Goal: Task Accomplishment & Management: Manage account settings

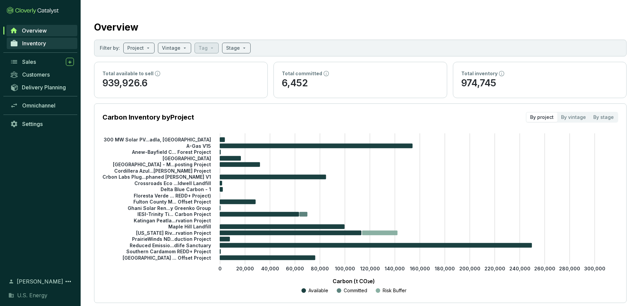
click at [36, 43] on span "Inventory" at bounding box center [34, 43] width 24 height 7
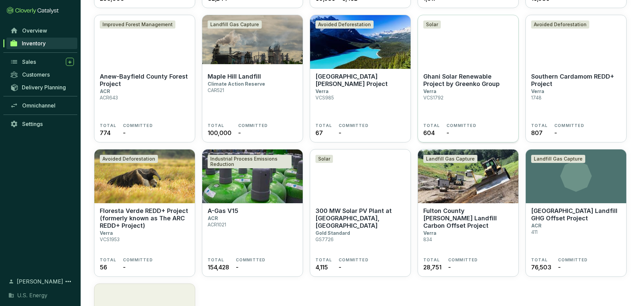
scroll to position [305, 0]
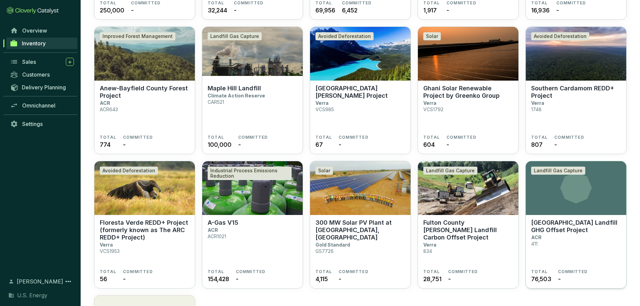
click at [565, 194] on icon at bounding box center [577, 188] width 32 height 32
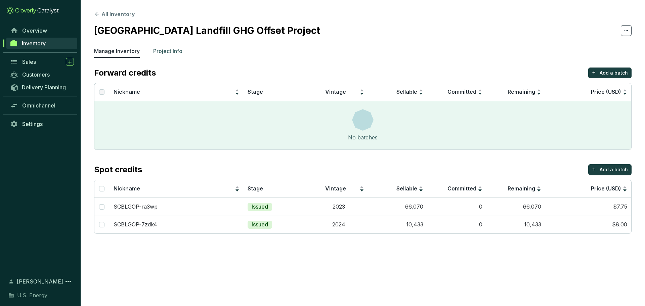
click at [177, 51] on p "Project Info" at bounding box center [167, 51] width 29 height 8
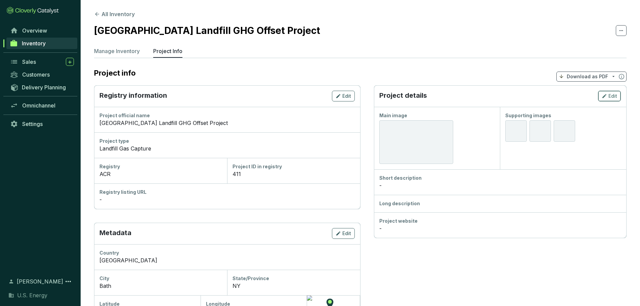
click at [611, 95] on span "Edit" at bounding box center [613, 96] width 9 height 7
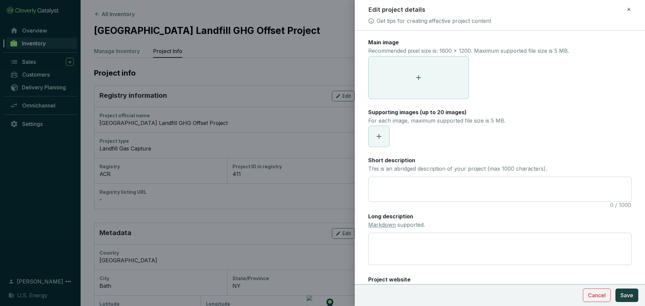
click at [418, 77] on icon at bounding box center [419, 78] width 8 height 8
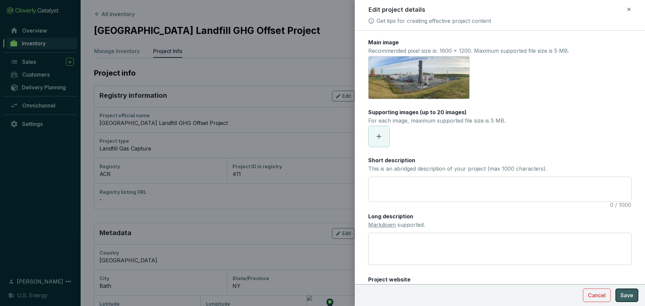
click at [631, 297] on span "Save" at bounding box center [627, 295] width 13 height 8
